Goal: Task Accomplishment & Management: Manage account settings

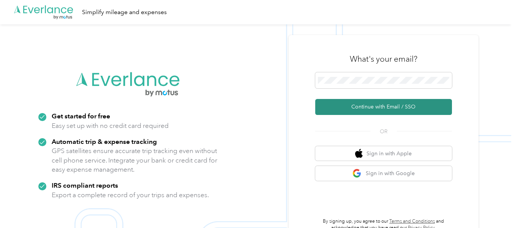
click at [366, 108] on button "Continue with Email / SSO" at bounding box center [383, 107] width 137 height 16
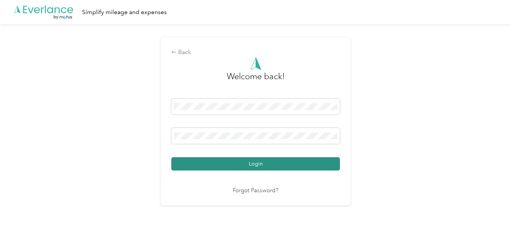
click at [257, 162] on button "Login" at bounding box center [255, 163] width 169 height 13
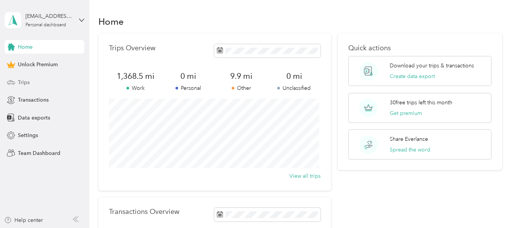
click at [26, 82] on span "Trips" at bounding box center [24, 82] width 12 height 8
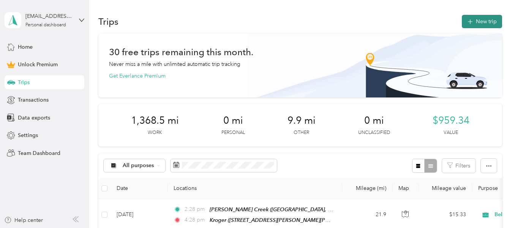
click at [481, 23] on button "New trip" at bounding box center [482, 21] width 40 height 13
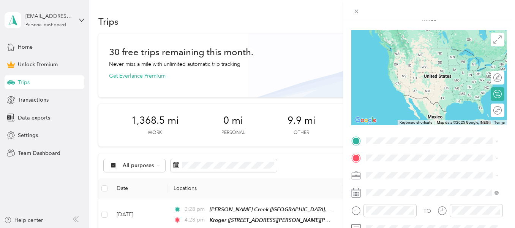
scroll to position [54, 0]
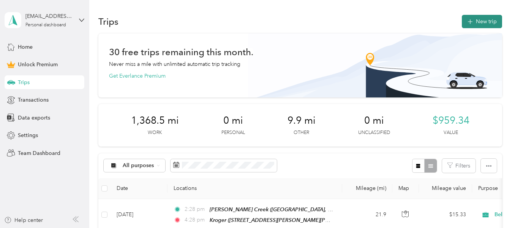
click at [475, 20] on button "New trip" at bounding box center [482, 21] width 40 height 13
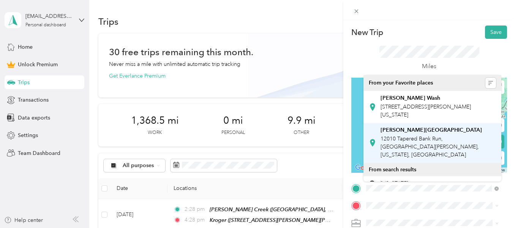
click at [415, 133] on div "[PERSON_NAME] Creek [GEOGRAPHIC_DATA], [GEOGRAPHIC_DATA][PERSON_NAME], [US_STAT…" at bounding box center [439, 143] width 116 height 32
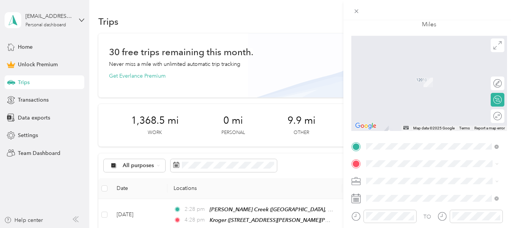
scroll to position [44, 0]
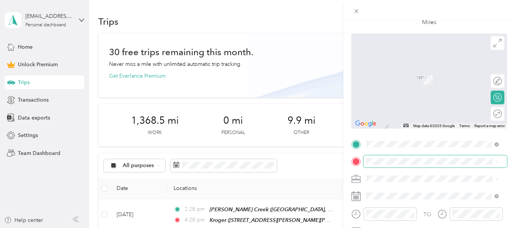
click at [400, 165] on span at bounding box center [436, 161] width 144 height 12
click at [411, 70] on strong "ACPL Main Library" at bounding box center [404, 71] width 46 height 7
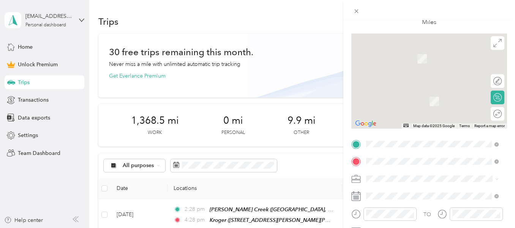
click at [401, 185] on div "TO Add photo" at bounding box center [430, 221] width 156 height 166
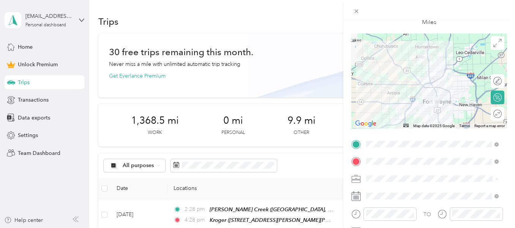
click at [398, 109] on span "Behavior Consultant" at bounding box center [393, 112] width 48 height 6
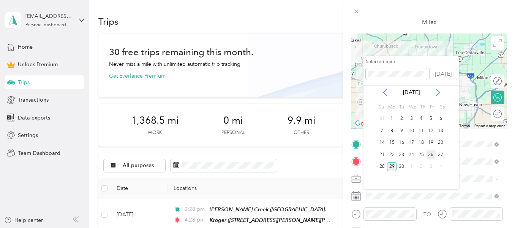
click at [430, 155] on div "26" at bounding box center [431, 155] width 10 height 10
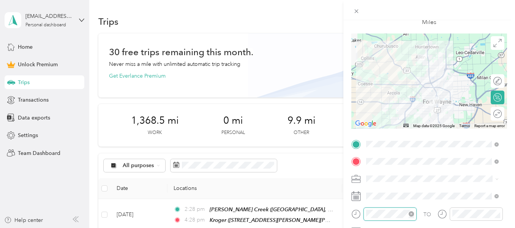
click at [365, 214] on div at bounding box center [390, 213] width 53 height 13
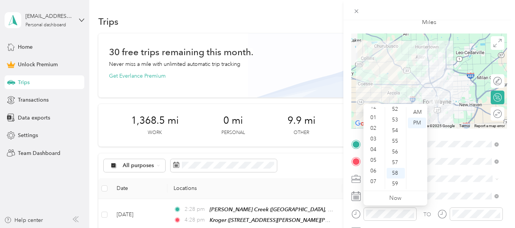
scroll to position [0, 0]
click at [372, 106] on div "12 01 02 03 04 05 06 07 08 09 10 11 00 01 02 03 04 05 06 07 08 09 10 11 12 13 1…" at bounding box center [396, 147] width 64 height 85
click at [371, 114] on div "12" at bounding box center [374, 112] width 18 height 11
click at [396, 112] on div "00" at bounding box center [396, 112] width 18 height 11
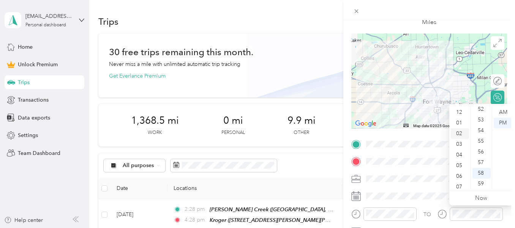
click at [455, 131] on div "02" at bounding box center [460, 133] width 18 height 11
click at [481, 114] on div "00" at bounding box center [482, 112] width 18 height 11
click at [508, 95] on form "New Trip Save This trip cannot be edited because it is either under review, app…" at bounding box center [430, 142] width 172 height 323
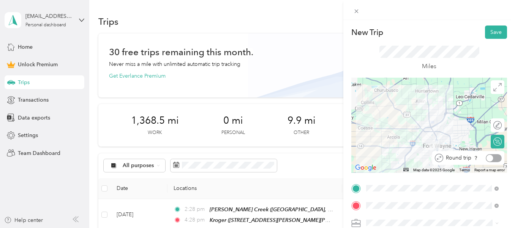
click at [495, 157] on div at bounding box center [494, 158] width 16 height 8
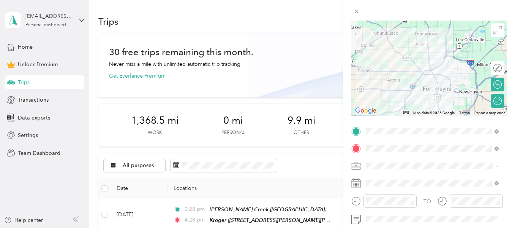
scroll to position [74, 0]
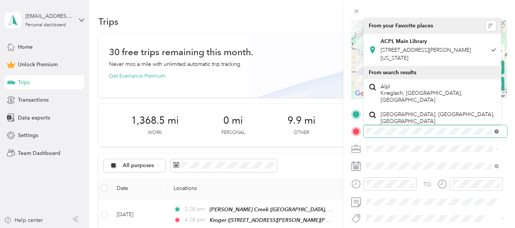
click at [498, 130] on icon at bounding box center [497, 131] width 4 height 4
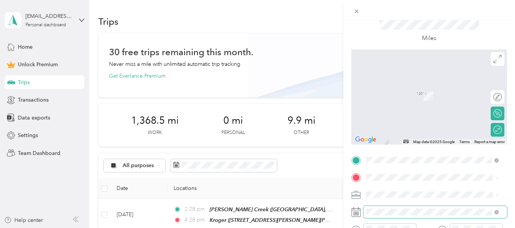
scroll to position [33, 0]
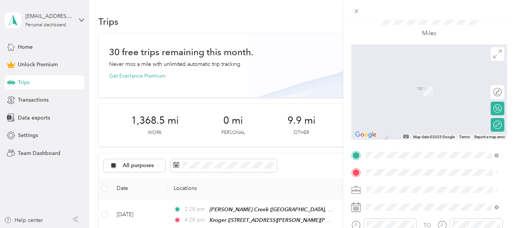
click at [413, 83] on span "536 Dupont Road Fort Wayne, Indiana 46825, United States" at bounding box center [439, 82] width 116 height 13
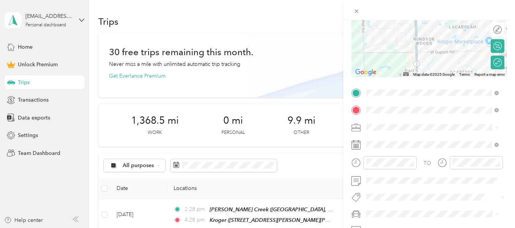
scroll to position [0, 0]
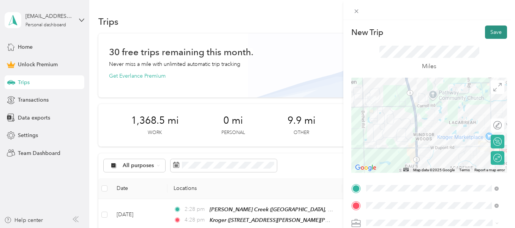
click at [490, 30] on button "Save" at bounding box center [496, 31] width 22 height 13
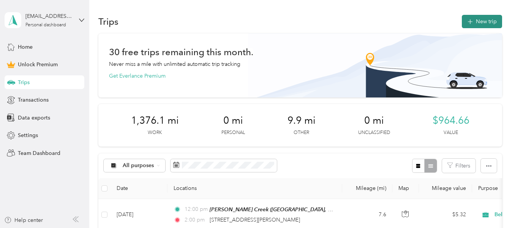
click at [479, 22] on button "New trip" at bounding box center [482, 21] width 40 height 13
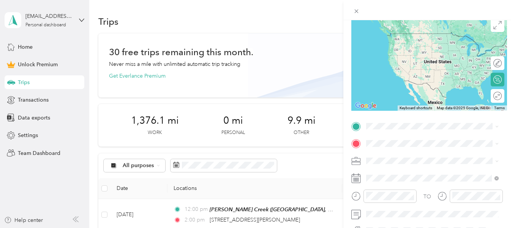
scroll to position [63, 0]
click at [389, 8] on div at bounding box center [430, 10] width 172 height 20
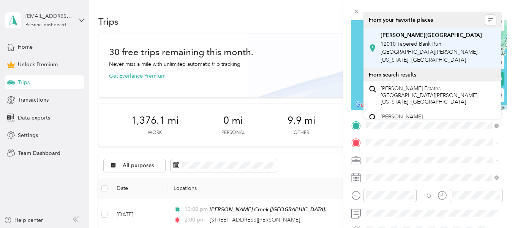
click at [394, 44] on span "12010 Tapered Bank Run, [GEOGRAPHIC_DATA][PERSON_NAME], [US_STATE], [GEOGRAPHIC…" at bounding box center [430, 52] width 98 height 22
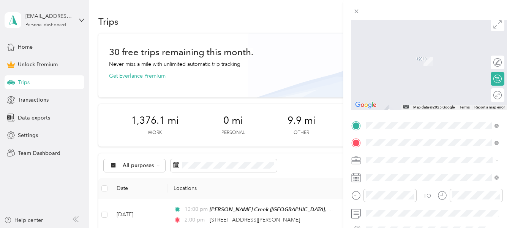
click at [393, 62] on span "6211 Orchard Lane, Fort Wayne, Indiana, United States" at bounding box center [426, 65] width 90 height 14
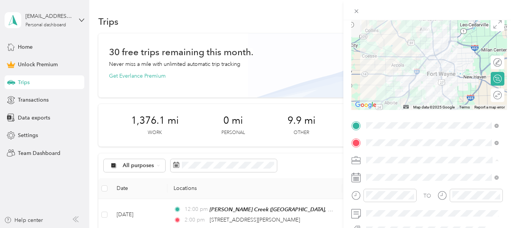
click at [399, 96] on li "Behavior Consultant" at bounding box center [433, 93] width 138 height 13
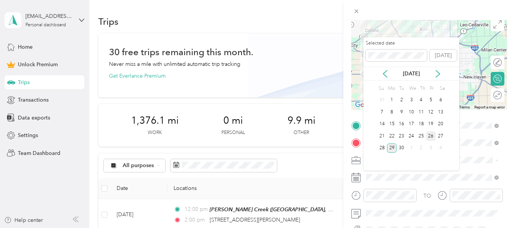
click at [432, 138] on div "26" at bounding box center [431, 136] width 10 height 10
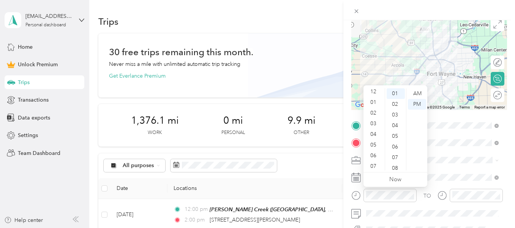
scroll to position [0, 0]
click at [375, 127] on div "03" at bounding box center [374, 125] width 18 height 11
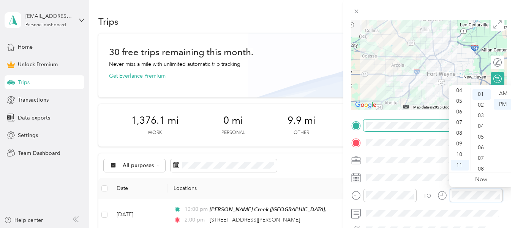
scroll to position [11, 0]
click at [460, 100] on div "05" at bounding box center [460, 101] width 18 height 11
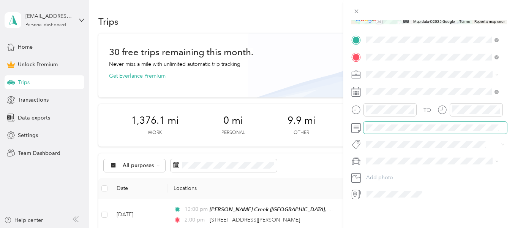
scroll to position [0, 0]
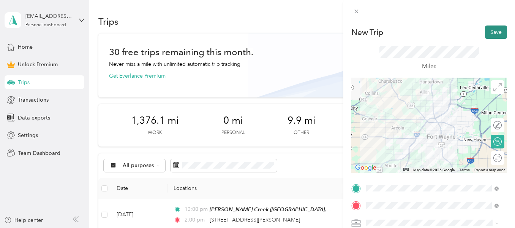
click at [489, 28] on button "Save" at bounding box center [496, 31] width 22 height 13
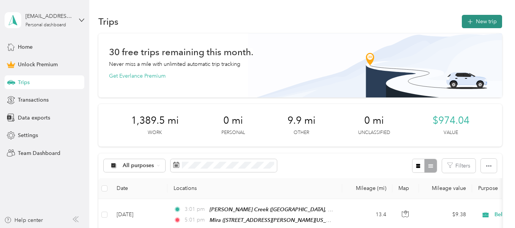
click at [476, 18] on button "New trip" at bounding box center [482, 21] width 40 height 13
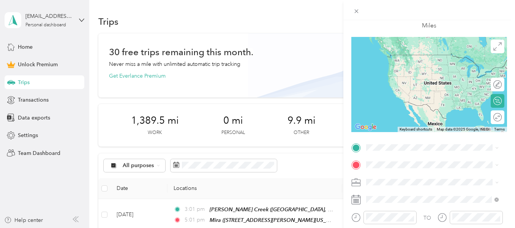
scroll to position [44, 0]
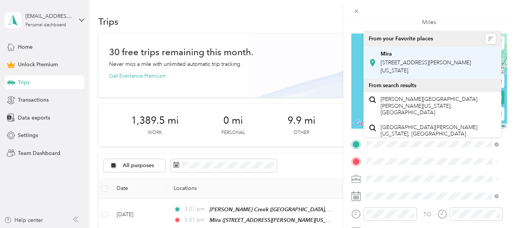
click at [388, 67] on div "Mira 6211 Orchard Lane, Fort Wayne, Indiana, United States" at bounding box center [439, 63] width 116 height 24
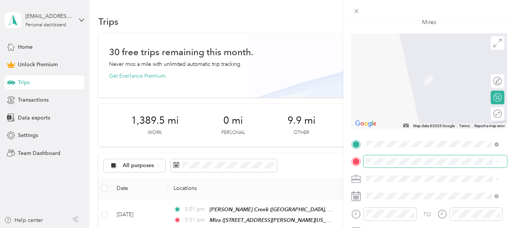
click at [389, 165] on span at bounding box center [436, 161] width 144 height 12
click at [358, 132] on div "New Trip Save This trip cannot be edited because it is either under review, app…" at bounding box center [430, 142] width 156 height 323
click at [356, 132] on div "New Trip Save This trip cannot be edited because it is either under review, app…" at bounding box center [430, 142] width 156 height 323
click at [357, 138] on div at bounding box center [430, 144] width 156 height 12
click at [357, 141] on icon at bounding box center [356, 144] width 7 height 7
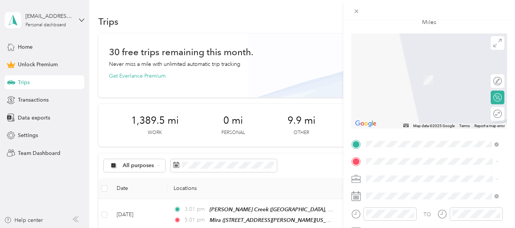
click at [356, 134] on div "New Trip Save This trip cannot be edited because it is either under review, app…" at bounding box center [430, 142] width 156 height 323
click at [396, 78] on span "6026 South Calhoun Street, Fort Wayne, Indiana, United States" at bounding box center [426, 84] width 90 height 14
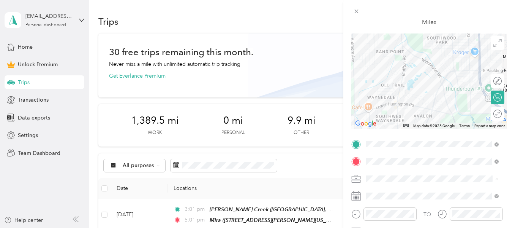
click at [405, 109] on span "Behavior Consultant" at bounding box center [393, 112] width 48 height 6
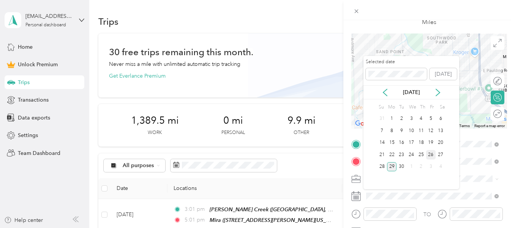
click at [432, 154] on div "26" at bounding box center [431, 155] width 10 height 10
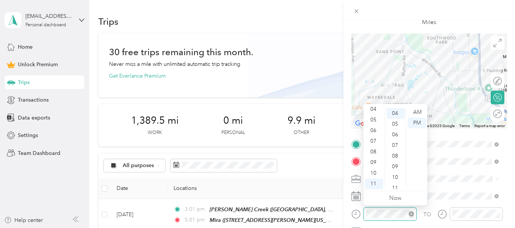
scroll to position [43, 0]
click at [373, 120] on div "05" at bounding box center [374, 119] width 18 height 11
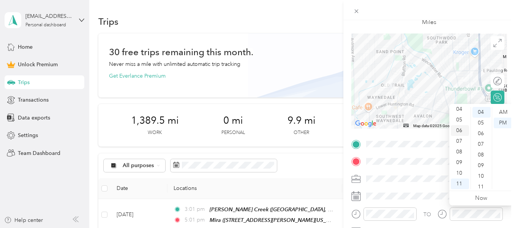
click at [464, 131] on div "06" at bounding box center [460, 130] width 18 height 11
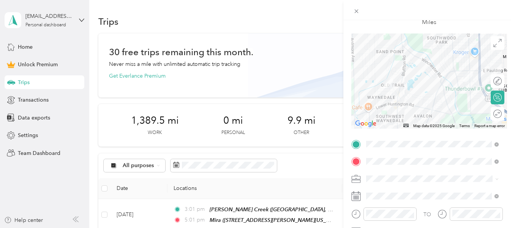
scroll to position [89, 0]
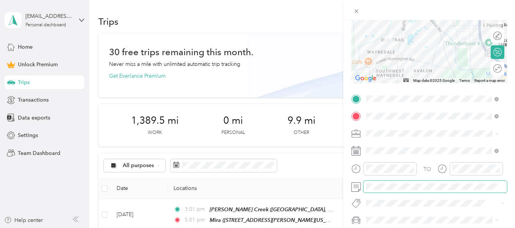
click at [342, 178] on div "New Trip Save This trip cannot be edited because it is either under review, app…" at bounding box center [257, 114] width 515 height 228
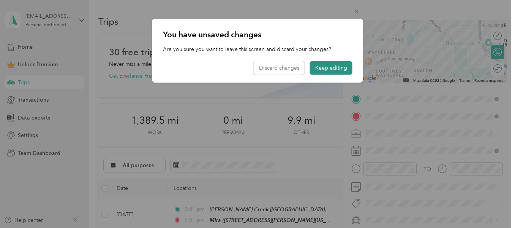
click at [328, 67] on button "Keep editing" at bounding box center [331, 67] width 43 height 13
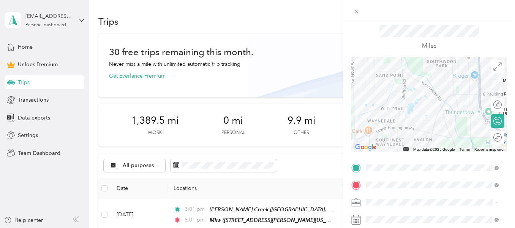
scroll to position [0, 0]
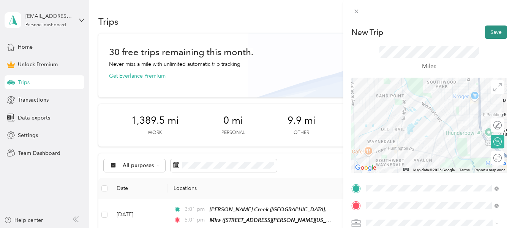
click at [492, 32] on button "Save" at bounding box center [496, 31] width 22 height 13
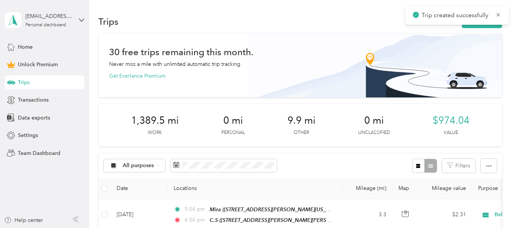
click at [499, 19] on span "Trip created successfully" at bounding box center [457, 16] width 89 height 10
click at [497, 15] on icon at bounding box center [499, 14] width 6 height 7
click at [480, 20] on button "New trip" at bounding box center [482, 21] width 40 height 13
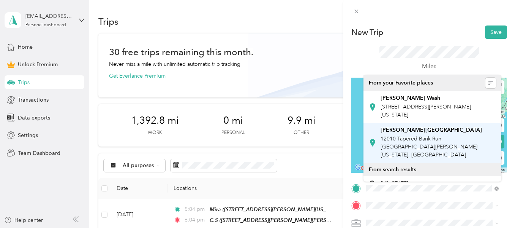
click at [397, 136] on span "12010 Tapered Bank Run, [GEOGRAPHIC_DATA][PERSON_NAME], [US_STATE], [GEOGRAPHIC…" at bounding box center [430, 146] width 98 height 22
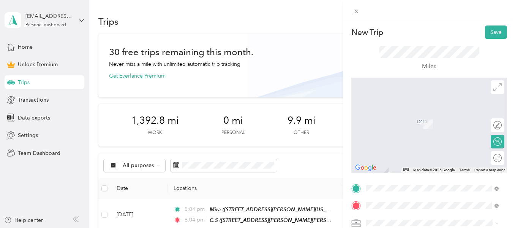
click at [406, 156] on span "[STREET_ADDRESS][PERSON_NAME][US_STATE]" at bounding box center [426, 160] width 90 height 14
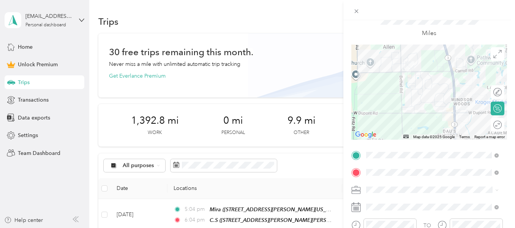
scroll to position [50, 0]
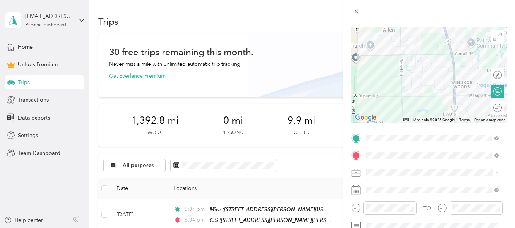
click at [397, 107] on span "Behavior Consultant" at bounding box center [393, 106] width 48 height 6
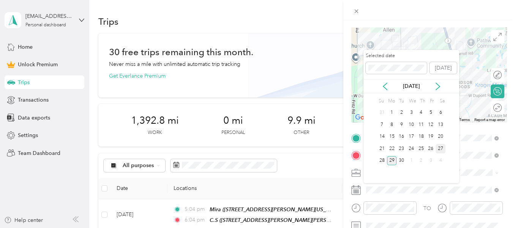
click at [441, 146] on div "27" at bounding box center [441, 149] width 10 height 10
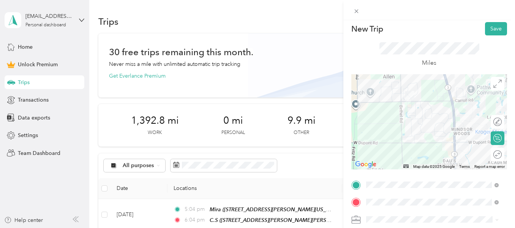
scroll to position [0, 0]
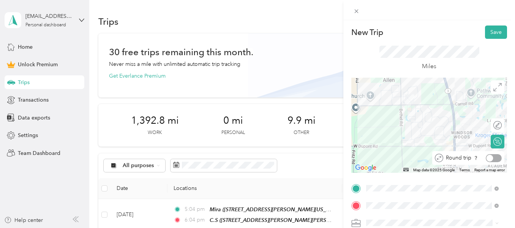
click at [494, 158] on div at bounding box center [494, 158] width 16 height 8
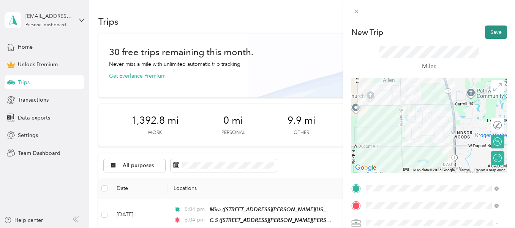
click at [493, 29] on button "Save" at bounding box center [496, 31] width 22 height 13
